Goal: Transaction & Acquisition: Purchase product/service

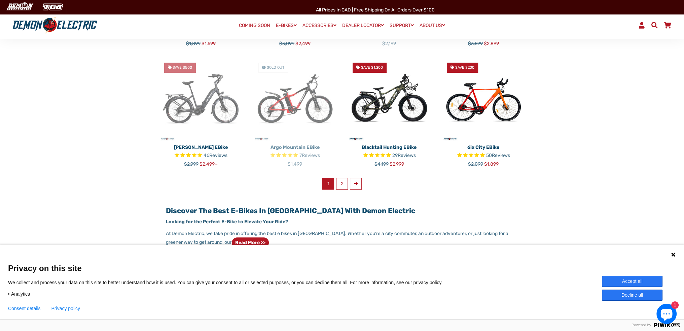
scroll to position [438, 0]
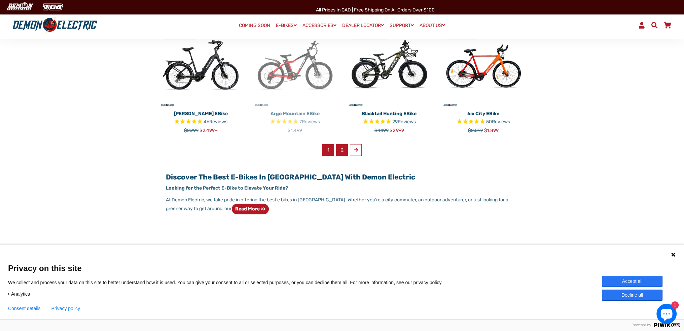
click at [339, 151] on link "2" at bounding box center [342, 150] width 12 height 12
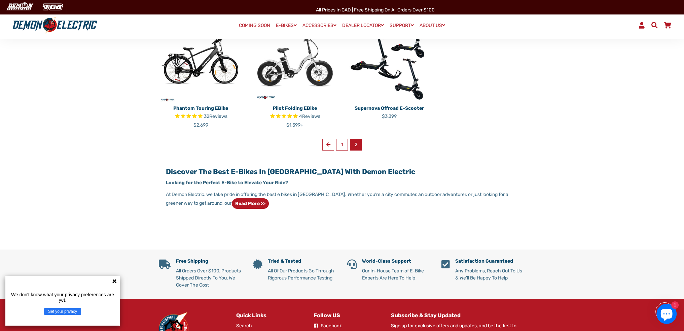
scroll to position [236, 0]
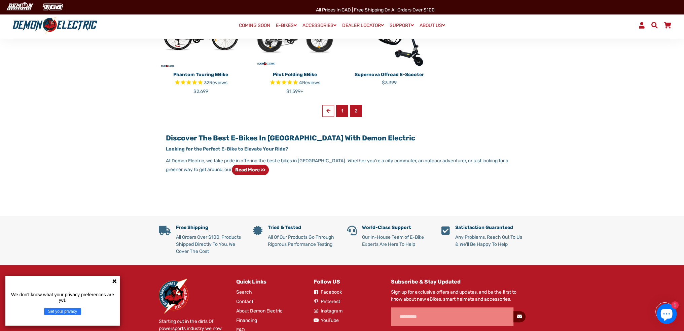
click at [347, 112] on link "1" at bounding box center [342, 111] width 12 height 12
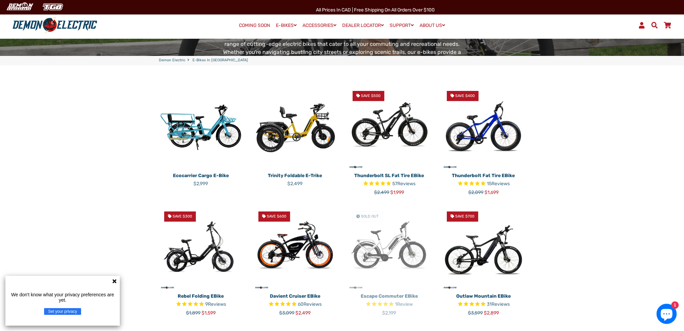
scroll to position [303, 0]
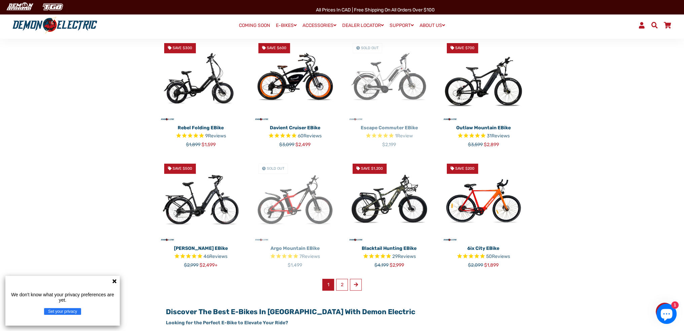
click at [180, 202] on img at bounding box center [201, 200] width 84 height 84
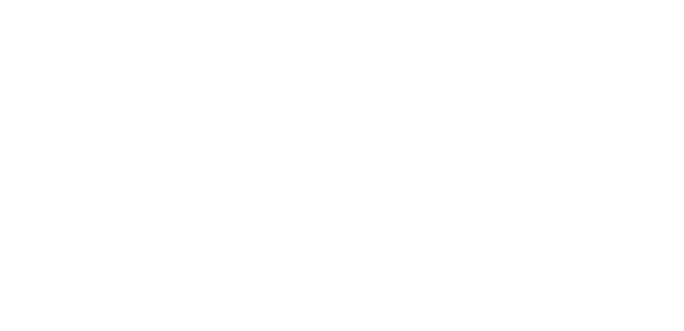
select select "******"
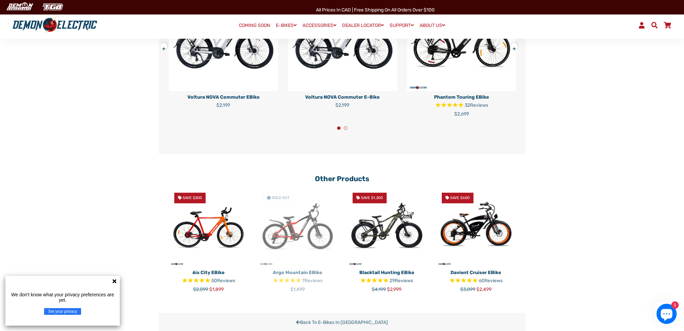
scroll to position [1683, 0]
